Goal: Find specific page/section: Find specific page/section

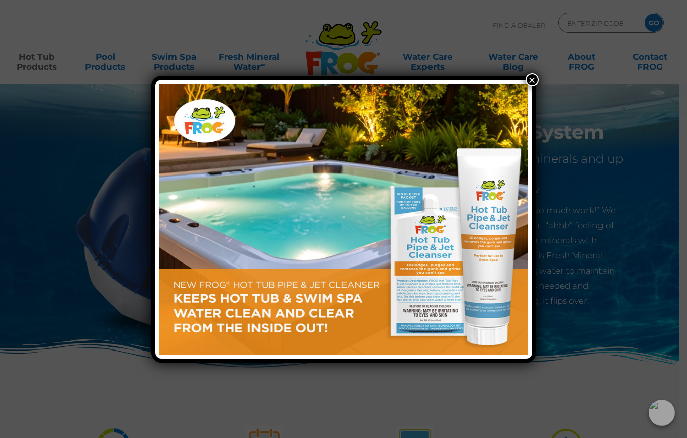
click at [534, 81] on button "×" at bounding box center [532, 79] width 13 height 13
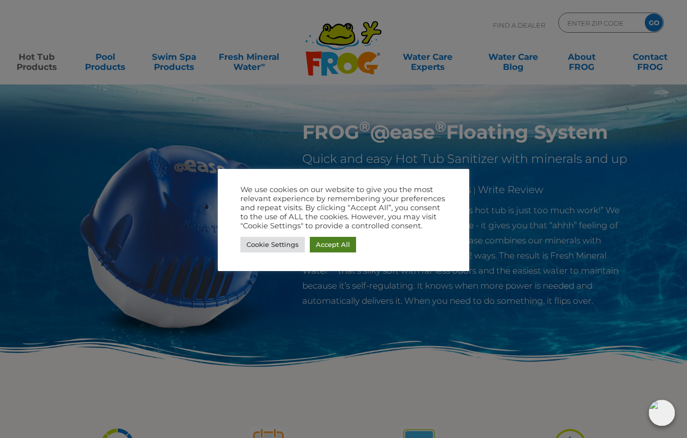
click at [340, 246] on link "Accept All" at bounding box center [333, 245] width 46 height 16
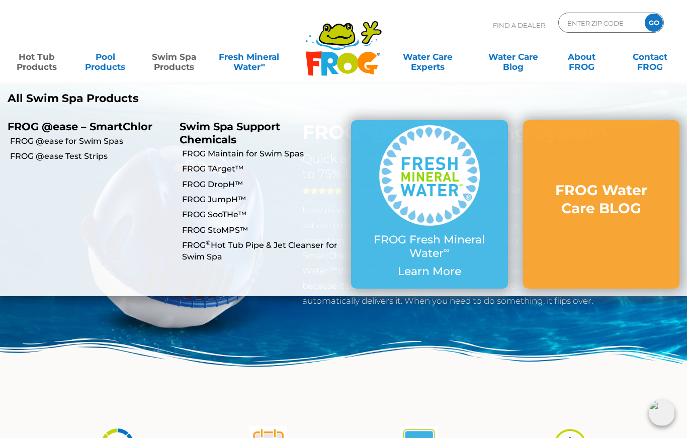
click at [184, 64] on link "Swim Spa Products" at bounding box center [173, 57] width 53 height 20
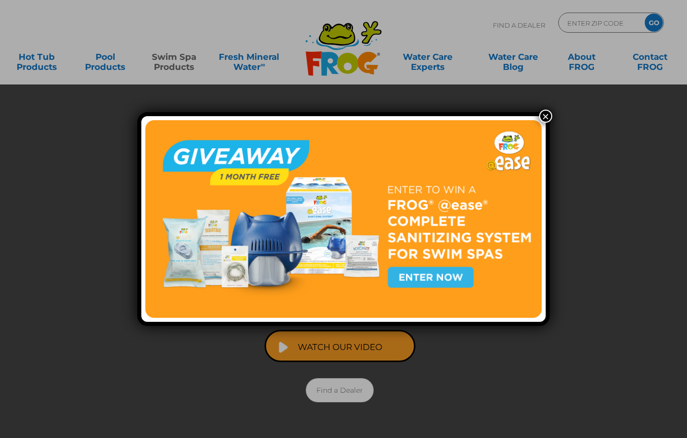
click at [545, 115] on button "×" at bounding box center [545, 116] width 13 height 13
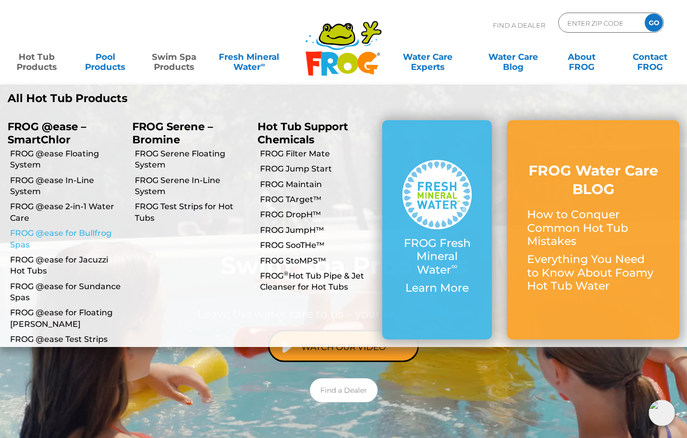
click at [48, 233] on link "FROG @ease for Bullfrog Spas" at bounding box center [67, 239] width 115 height 23
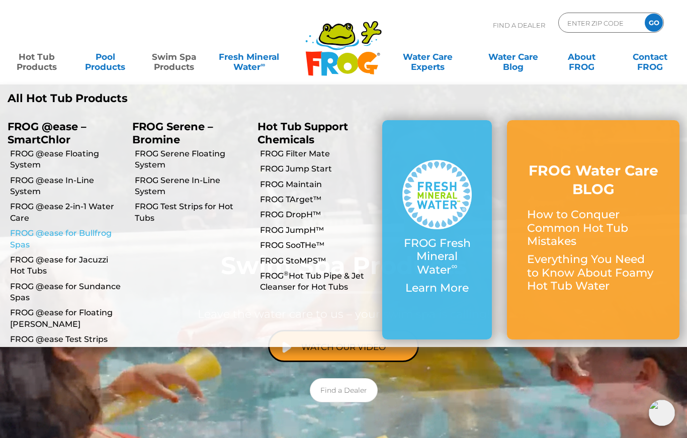
click at [48, 233] on link "FROG @ease for Bullfrog Spas" at bounding box center [67, 239] width 115 height 23
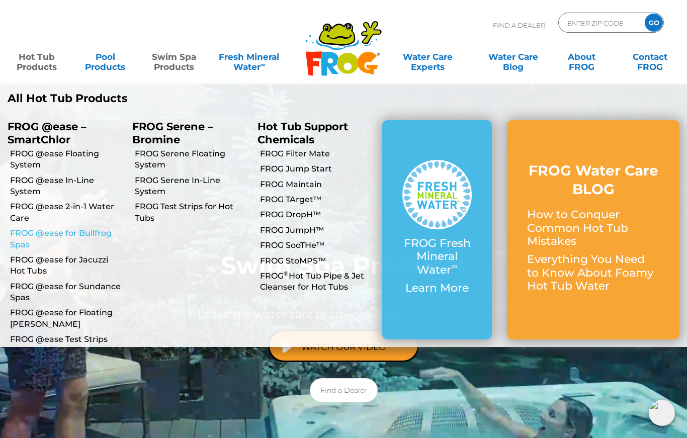
click at [47, 234] on link "FROG @ease for Bullfrog Spas" at bounding box center [67, 239] width 115 height 23
click at [92, 232] on link "FROG @ease for Bullfrog Spas" at bounding box center [67, 239] width 115 height 23
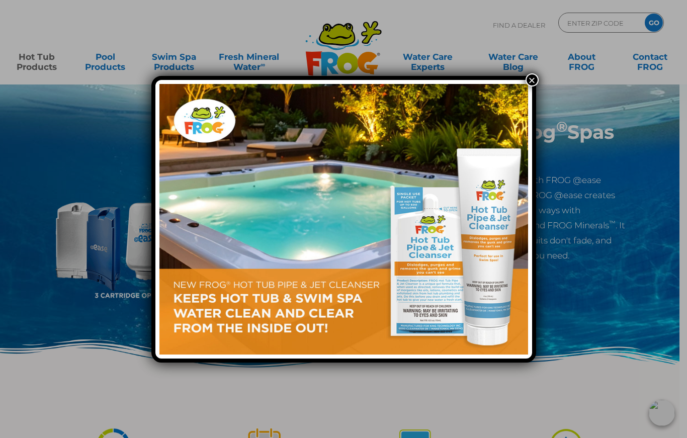
click at [534, 79] on button "×" at bounding box center [532, 79] width 13 height 13
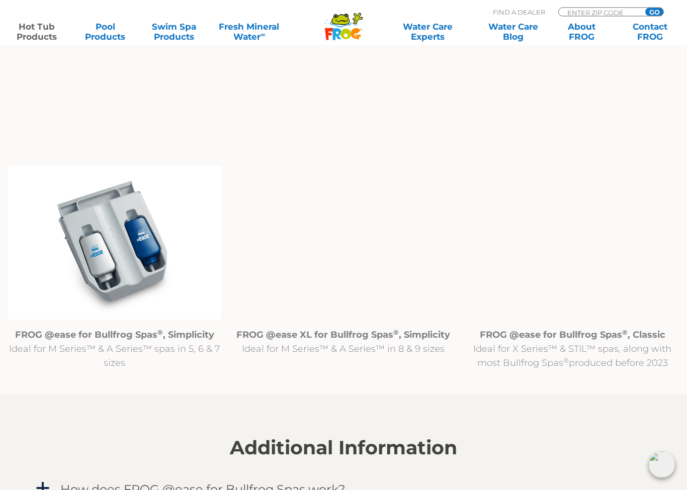
scroll to position [941, 0]
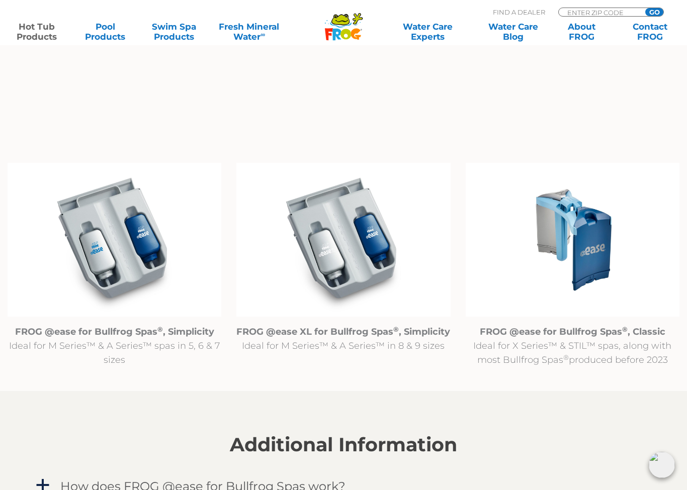
click at [578, 250] on img at bounding box center [573, 240] width 214 height 154
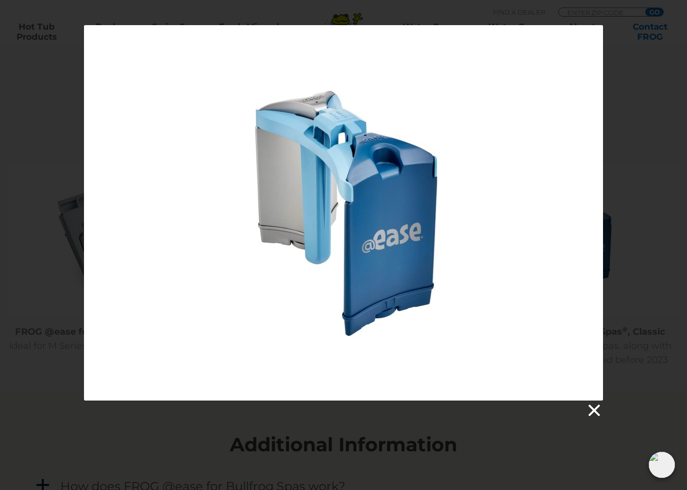
click at [594, 409] on link at bounding box center [593, 410] width 15 height 15
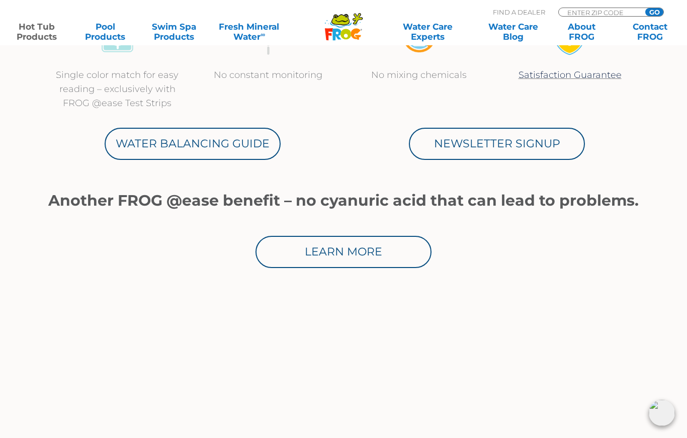
scroll to position [478, 0]
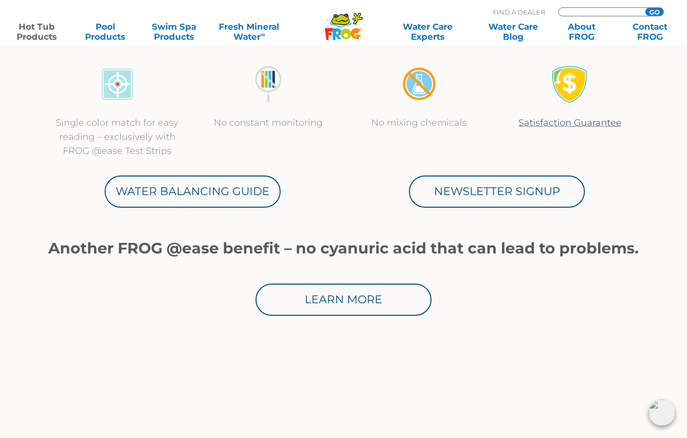
click at [587, 11] on input "Zip Code Form" at bounding box center [600, 12] width 68 height 9
type input "84103"
click at [655, 12] on input "GO" at bounding box center [654, 12] width 18 height 8
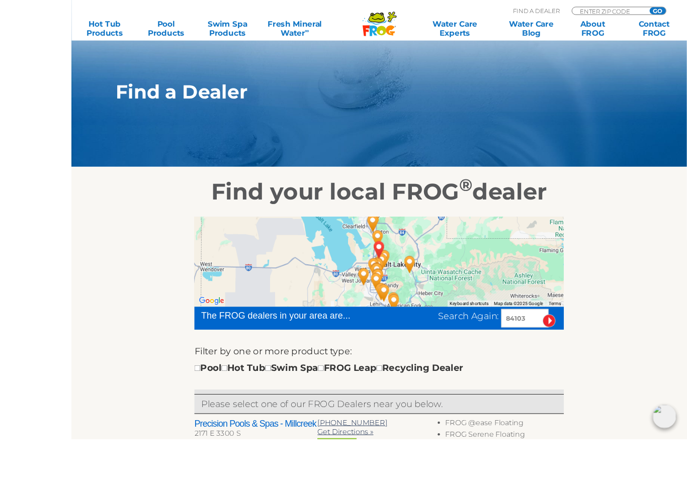
scroll to position [97, 0]
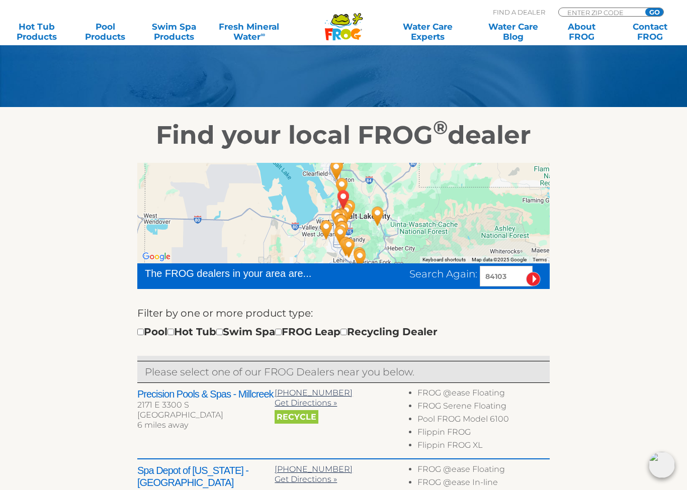
click at [341, 223] on img "Bullfrog Spas Factory Store - Bluffdale - 21 miles away." at bounding box center [340, 235] width 31 height 35
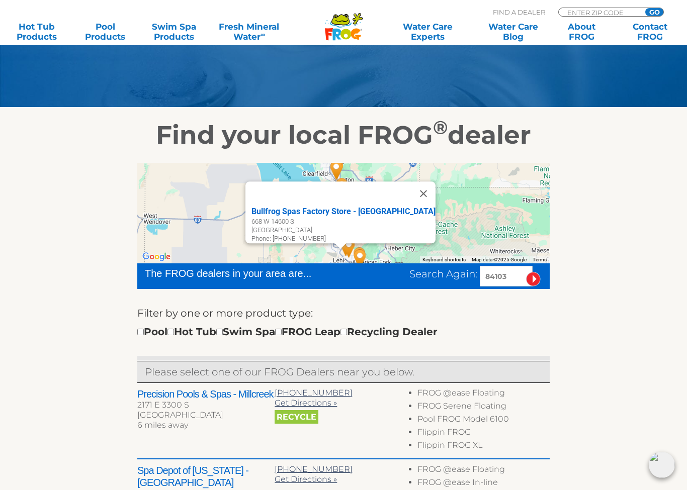
click at [506, 206] on div "Bullfrog Spas Factory Store - Bluffdale 668 W 14600 S Bluffdale, UT 84065 Phone…" at bounding box center [343, 213] width 413 height 101
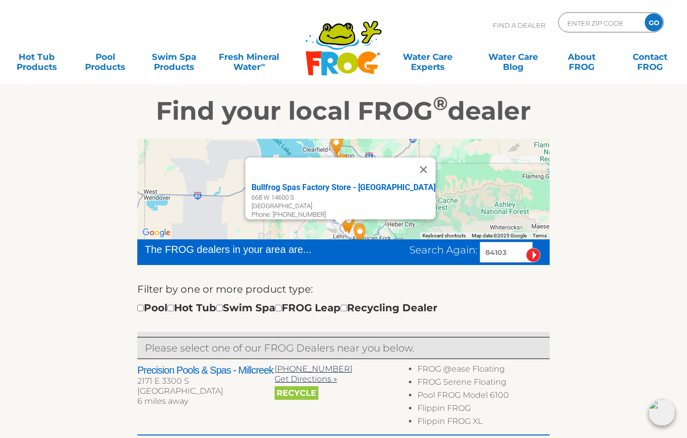
scroll to position [0, 0]
